Goal: Check status: Check status

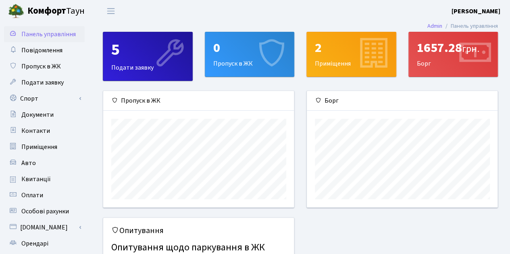
scroll to position [116, 191]
click at [37, 180] on span "Квитанції" at bounding box center [35, 179] width 29 height 9
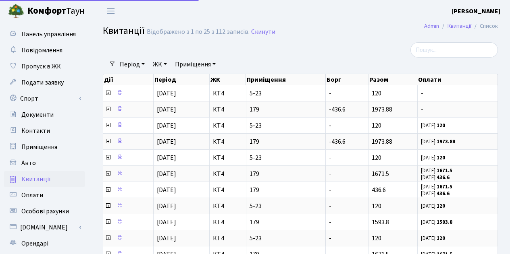
select select "25"
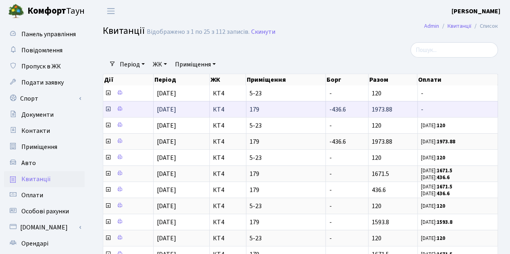
drag, startPoint x: 391, startPoint y: 110, endPoint x: 372, endPoint y: 109, distance: 18.5
click at [372, 109] on span "1973.88" at bounding box center [381, 109] width 21 height 9
copy span "1973.88"
drag, startPoint x: 346, startPoint y: 109, endPoint x: 329, endPoint y: 110, distance: 17.8
click at [329, 110] on td "-436.6" at bounding box center [347, 109] width 43 height 16
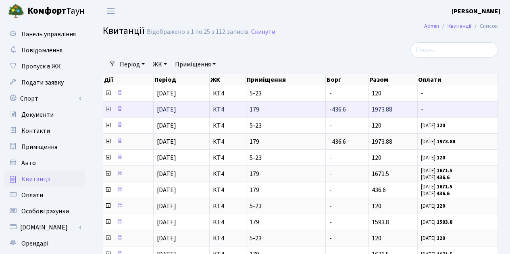
click at [108, 110] on icon at bounding box center [108, 109] width 6 height 6
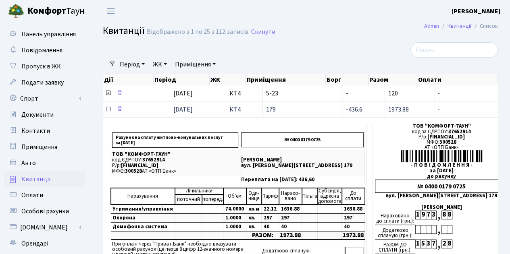
click at [108, 110] on icon at bounding box center [108, 109] width 6 height 6
